Goal: Obtain resource: Download file/media

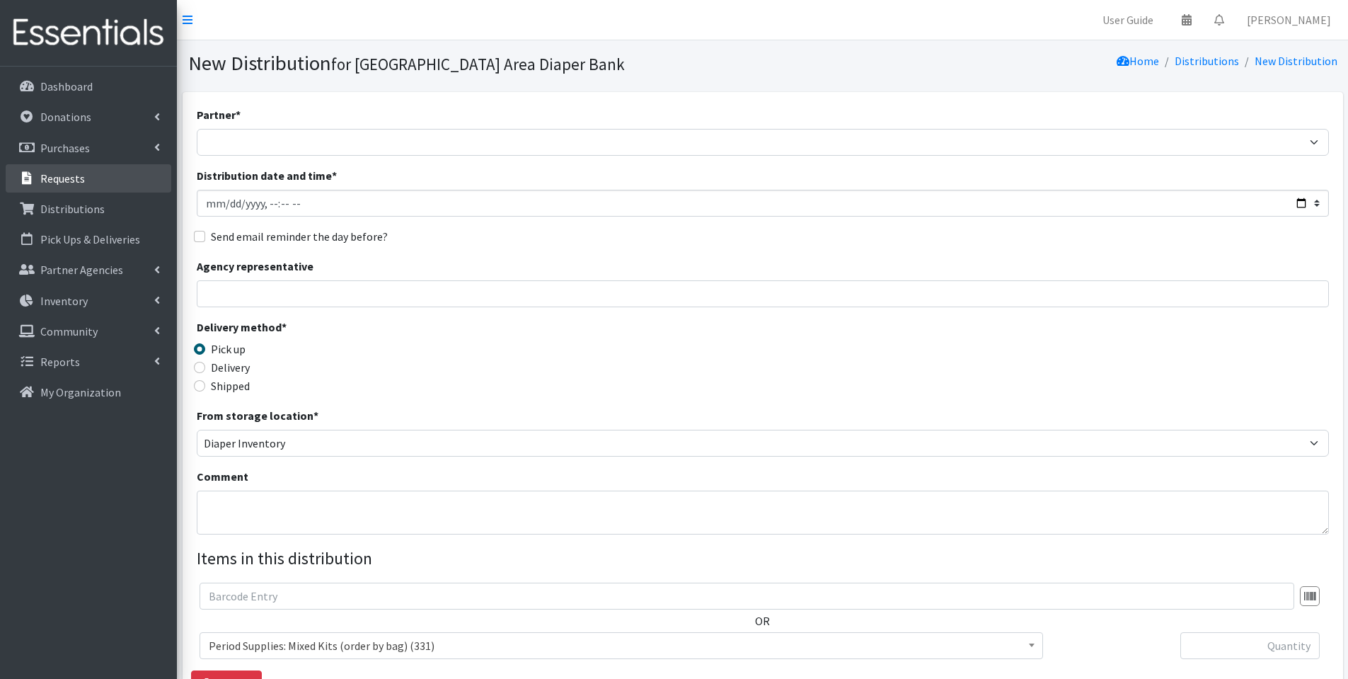
scroll to position [8, 0]
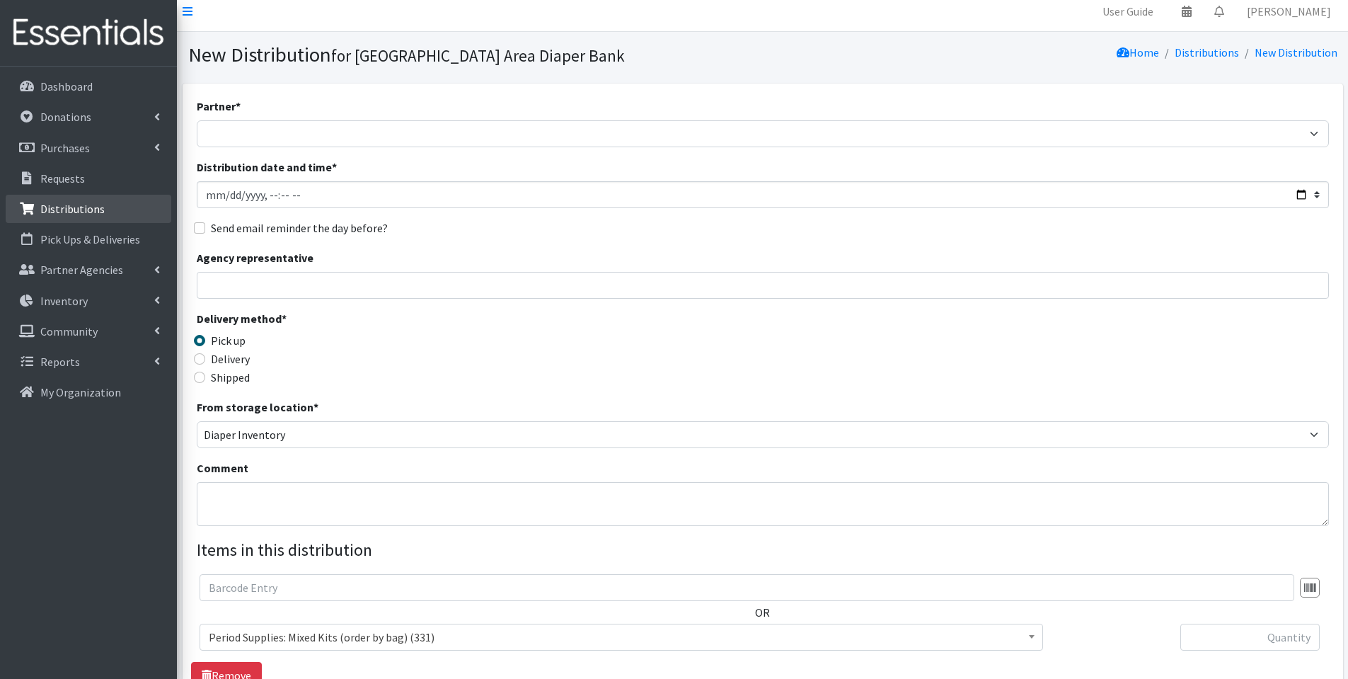
click at [115, 209] on link "Distributions" at bounding box center [89, 209] width 166 height 28
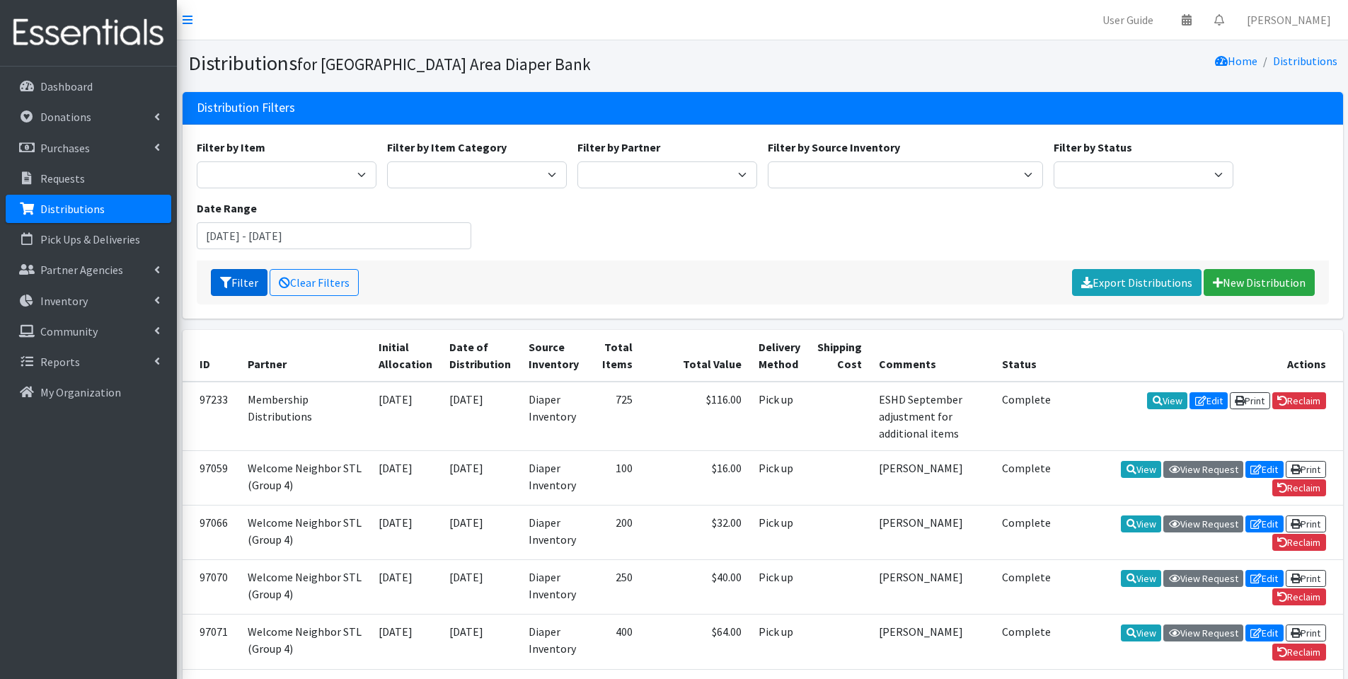
click at [248, 280] on button "Filter" at bounding box center [239, 282] width 57 height 27
click at [322, 231] on input "July 25, 2025 - October 25, 2025" at bounding box center [334, 235] width 275 height 27
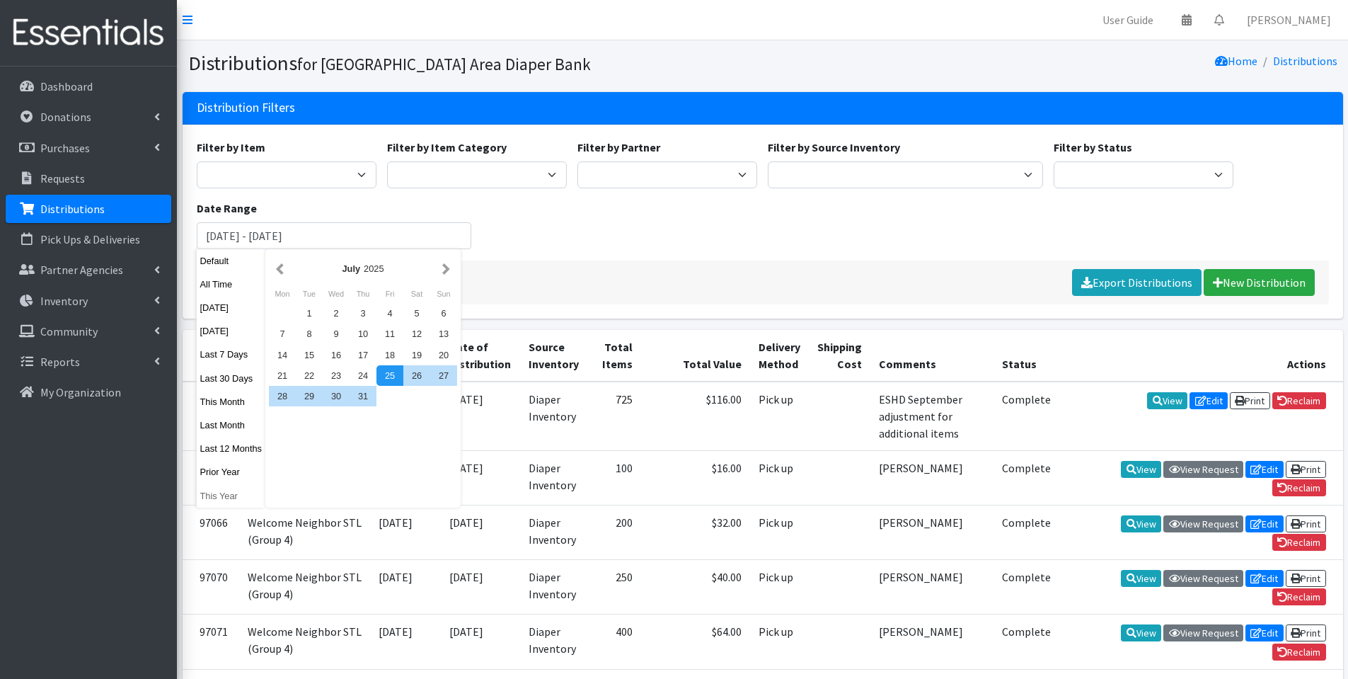
click at [224, 493] on button "This Year" at bounding box center [231, 495] width 69 height 21
type input "[DATE] - [DATE]"
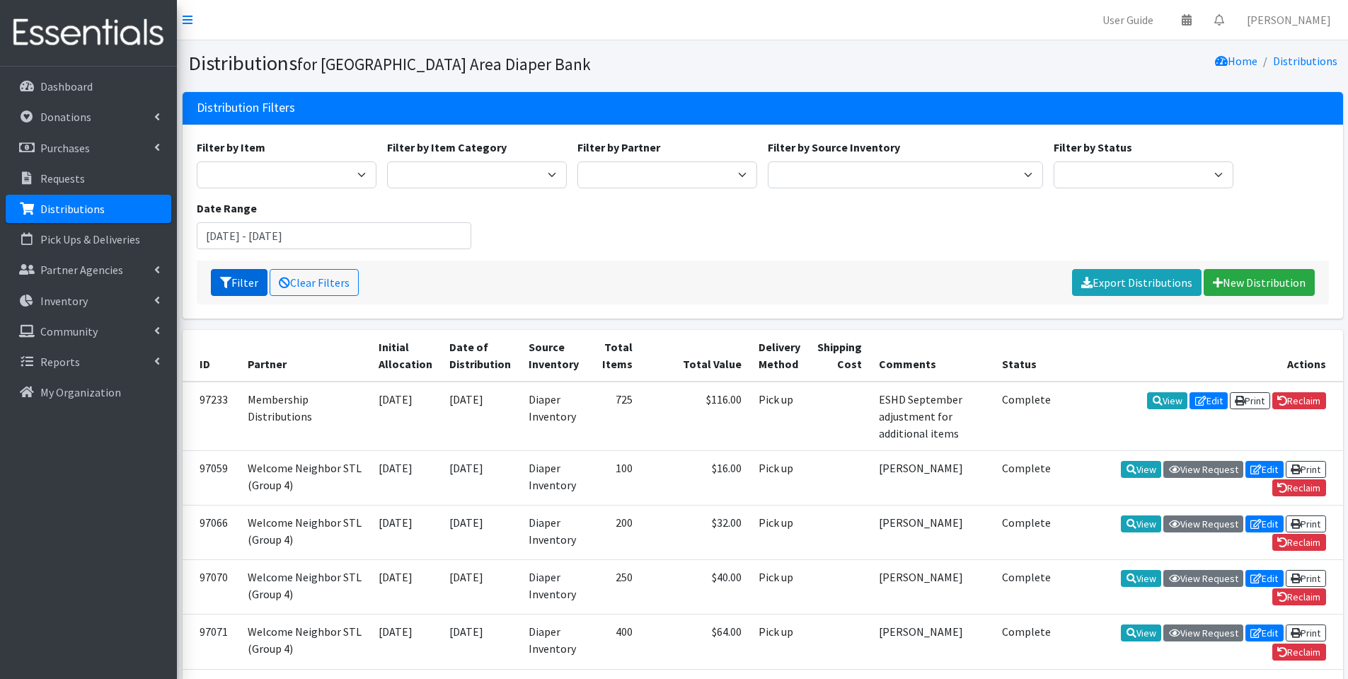
click at [245, 280] on button "Filter" at bounding box center [239, 282] width 57 height 27
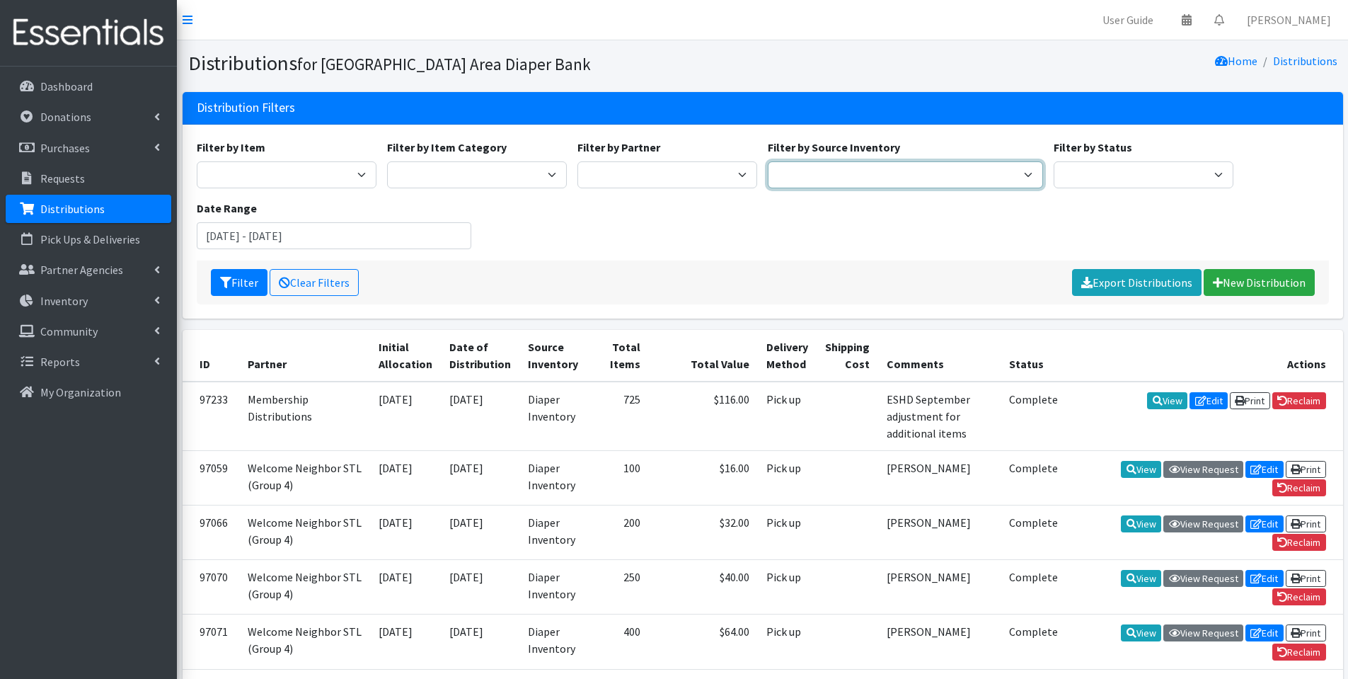
click at [840, 171] on select "Diaper Inventory Rolla storage Unit" at bounding box center [905, 174] width 275 height 27
click at [660, 171] on select "Affinia Healthcare (Group 2) Annie Malone (Group 1) Assistance League of St. Lo…" at bounding box center [667, 174] width 180 height 27
select select "2285"
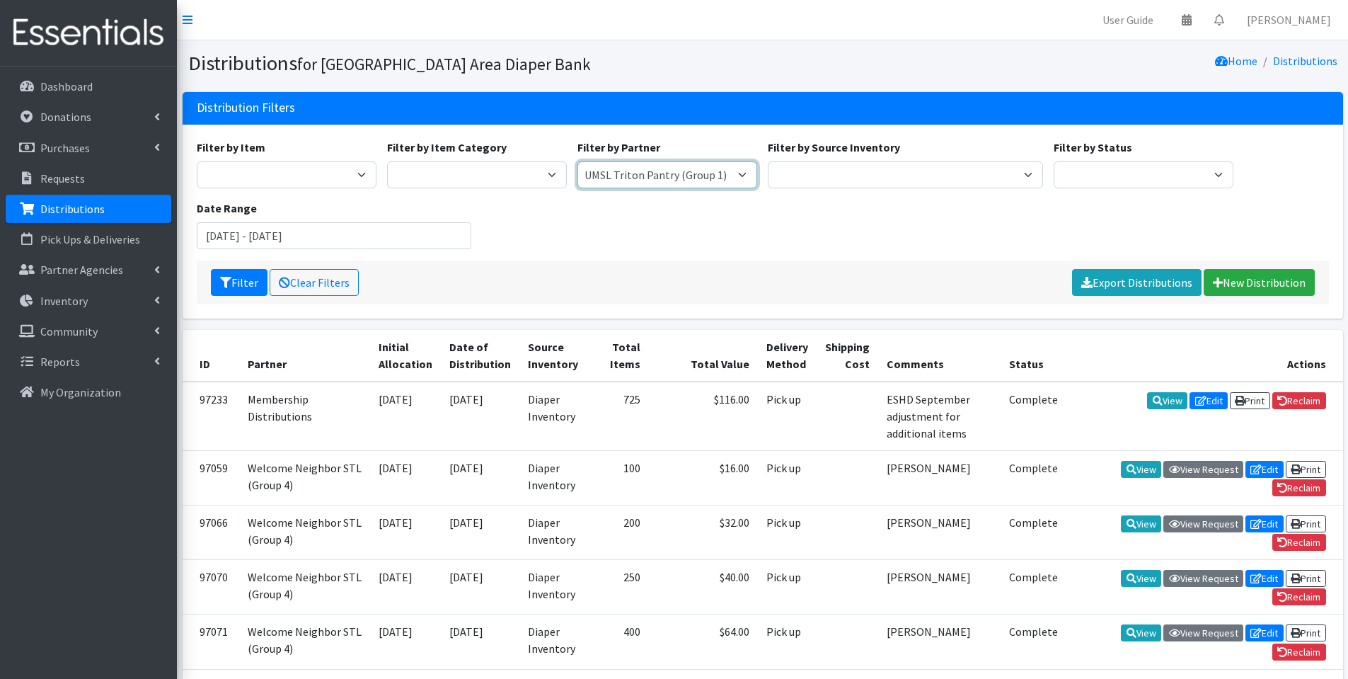
scroll to position [9, 0]
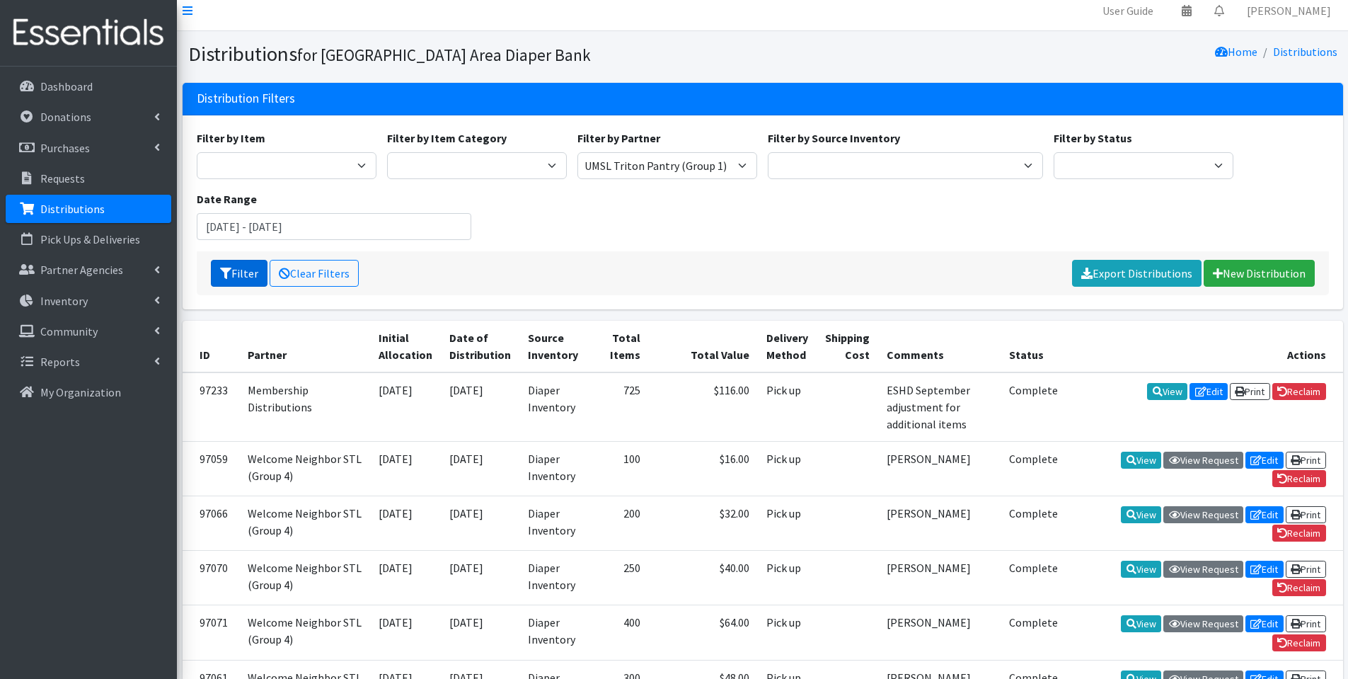
click at [232, 277] on button "Filter" at bounding box center [239, 273] width 57 height 27
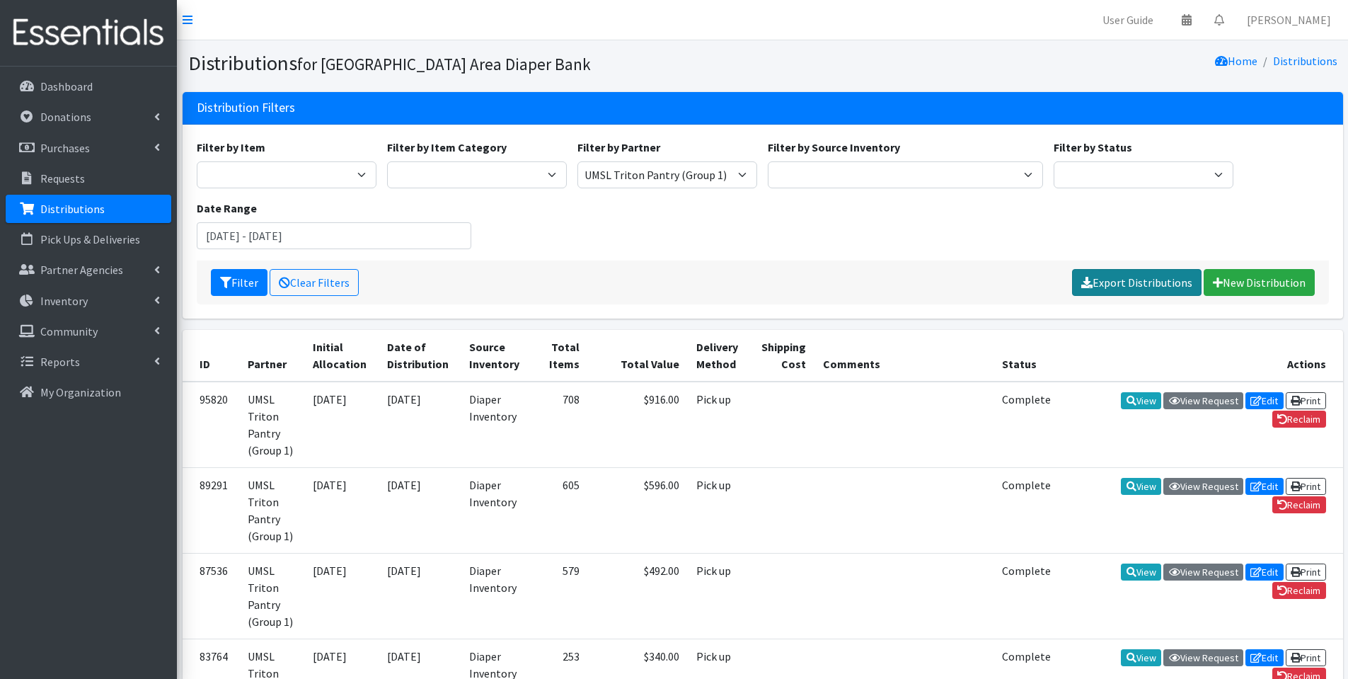
click at [1160, 282] on link "Export Distributions" at bounding box center [1137, 282] width 130 height 27
